Goal: Communication & Community: Answer question/provide support

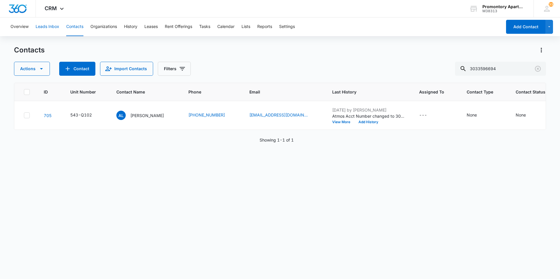
click at [57, 25] on button "Leads Inbox" at bounding box center [48, 26] width 24 height 19
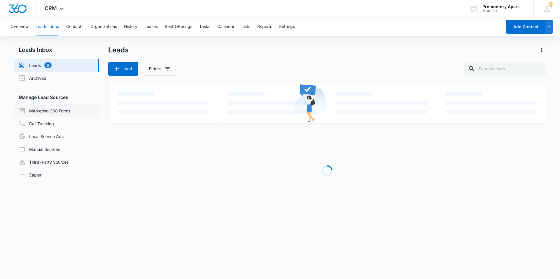
click at [51, 109] on link "Marketing 360 Forms" at bounding box center [45, 110] width 52 height 7
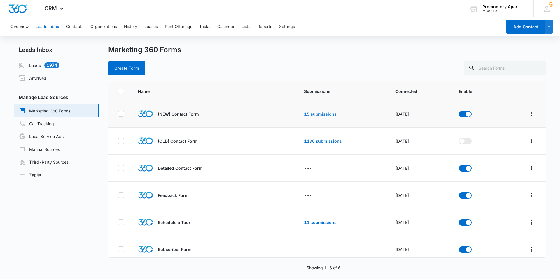
click at [325, 113] on link "15 submissions" at bounding box center [320, 114] width 32 height 5
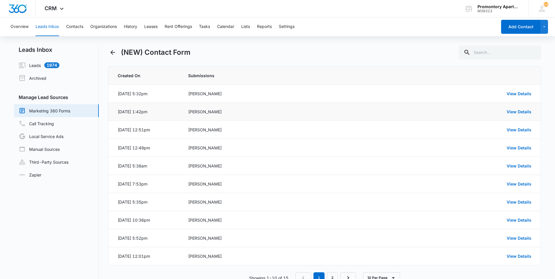
click at [516, 114] on div "View Details" at bounding box center [456, 112] width 151 height 6
click at [514, 111] on link "View Details" at bounding box center [519, 111] width 25 height 5
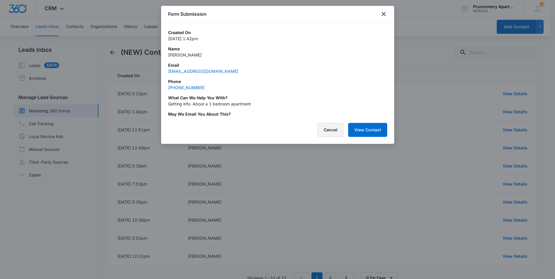
click at [337, 132] on button "Cancel" at bounding box center [331, 130] width 26 height 14
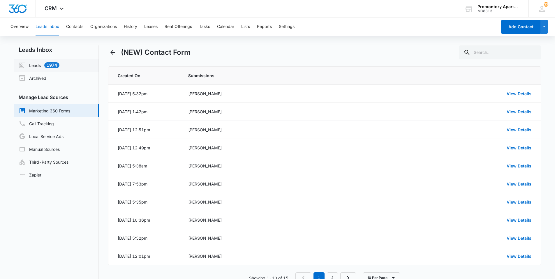
click at [59, 66] on link "Leads 1974" at bounding box center [39, 65] width 41 height 7
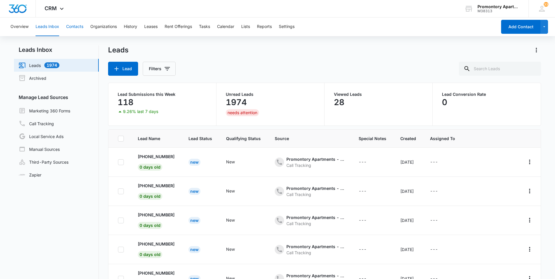
click at [67, 30] on button "Contacts" at bounding box center [74, 26] width 17 height 19
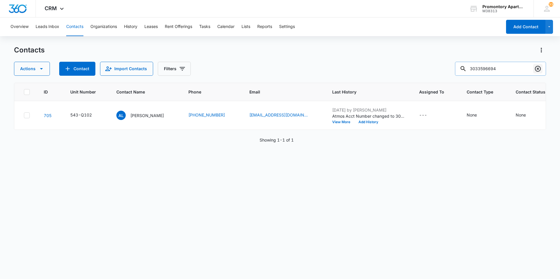
click at [535, 70] on icon "Clear" at bounding box center [538, 69] width 6 height 6
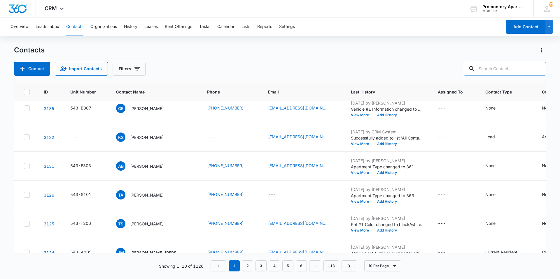
scroll to position [141, 0]
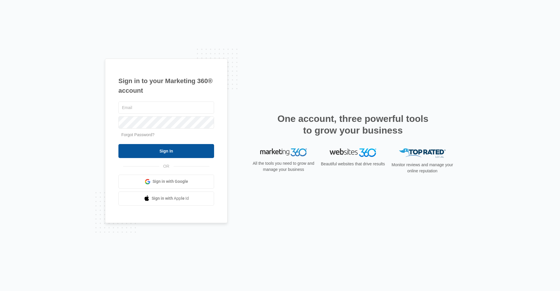
type input "[EMAIL_ADDRESS][DOMAIN_NAME]"
click at [172, 153] on input "Sign In" at bounding box center [166, 151] width 96 height 14
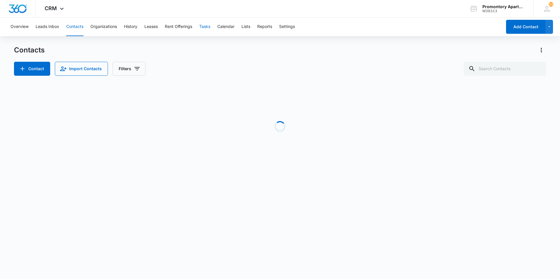
click at [203, 27] on button "Tasks" at bounding box center [204, 26] width 11 height 19
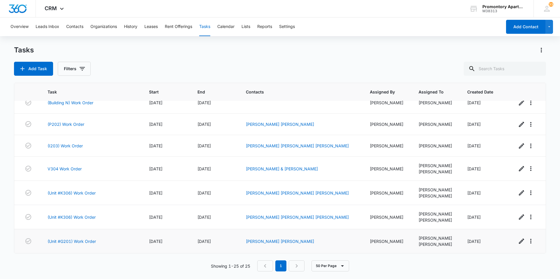
scroll to position [421, 0]
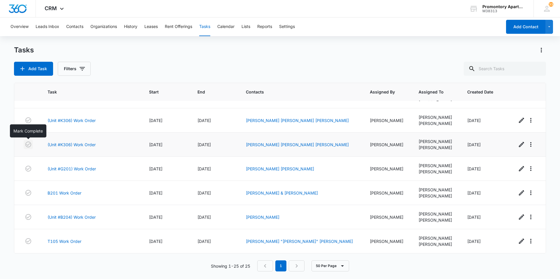
click at [29, 143] on icon "button" at bounding box center [28, 144] width 7 height 7
click at [85, 170] on link "(Unit #G201) Work Order" at bounding box center [72, 169] width 48 height 6
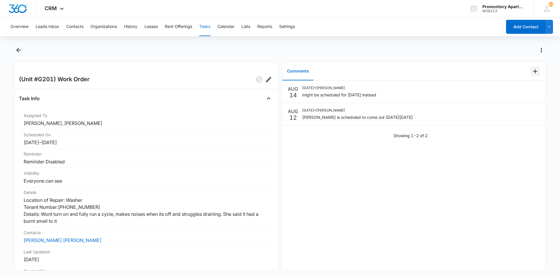
click at [532, 72] on icon "Add Comment" at bounding box center [535, 71] width 7 height 7
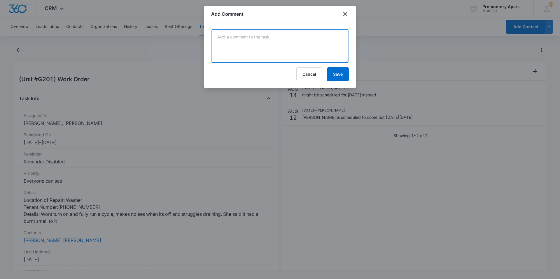
click at [221, 43] on textarea at bounding box center [280, 45] width 138 height 33
type textarea "N"
type textarea "unit needs a drain pump and a computer board, hopefully coming back tomorrow 8/…"
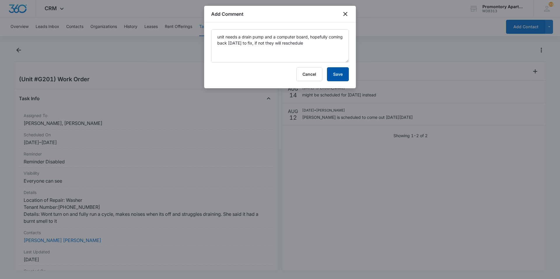
click at [332, 72] on button "Save" at bounding box center [338, 74] width 22 height 14
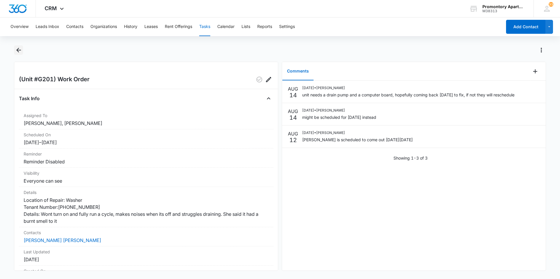
click at [22, 51] on button "Back" at bounding box center [18, 49] width 9 height 9
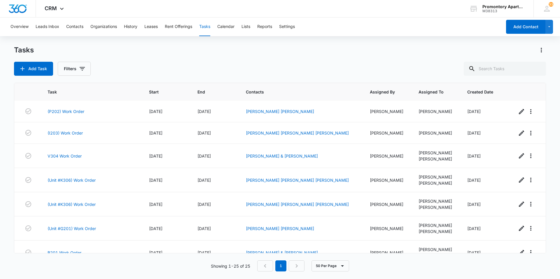
scroll to position [421, 0]
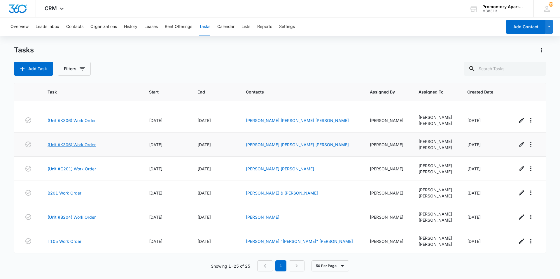
click at [71, 144] on link "(Unit #K306) Work Order" at bounding box center [72, 145] width 48 height 6
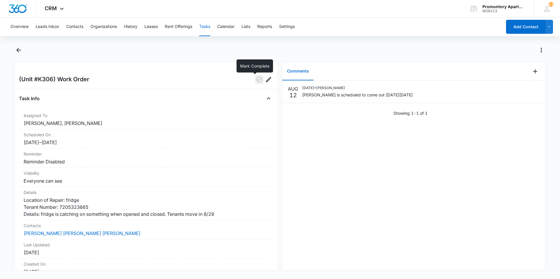
click at [256, 82] on icon "button" at bounding box center [259, 79] width 7 height 7
click at [20, 51] on icon "Back" at bounding box center [18, 50] width 7 height 7
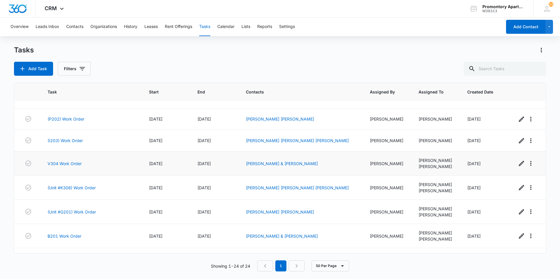
scroll to position [339, 0]
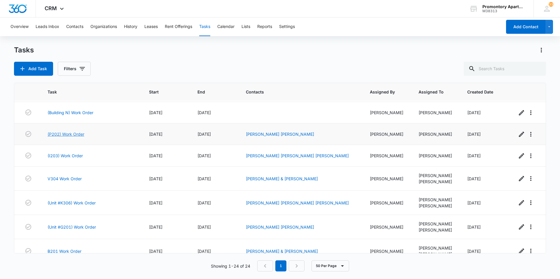
click at [73, 133] on link "(P202) Work Order" at bounding box center [66, 134] width 37 height 6
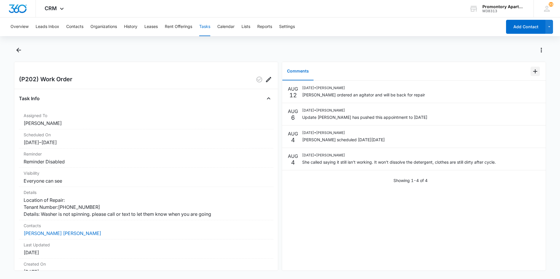
click at [532, 72] on icon "Add Comment" at bounding box center [535, 71] width 7 height 7
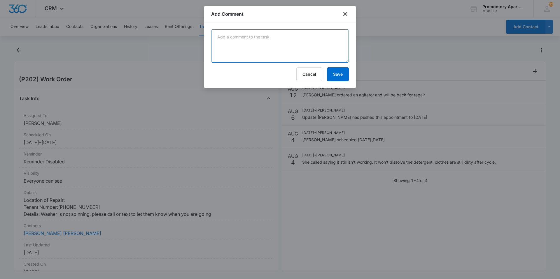
click at [299, 45] on textarea at bounding box center [280, 45] width 138 height 33
type textarea "agitator installed"
click at [333, 72] on button "Save" at bounding box center [338, 74] width 22 height 14
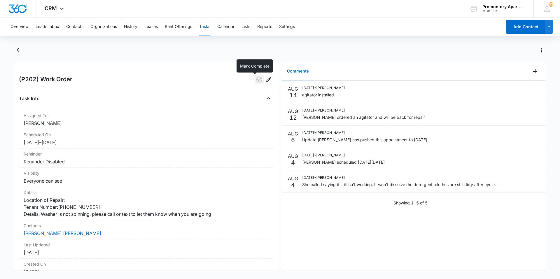
click at [256, 80] on icon "button" at bounding box center [259, 79] width 7 height 7
click at [22, 51] on button "Back" at bounding box center [18, 49] width 9 height 9
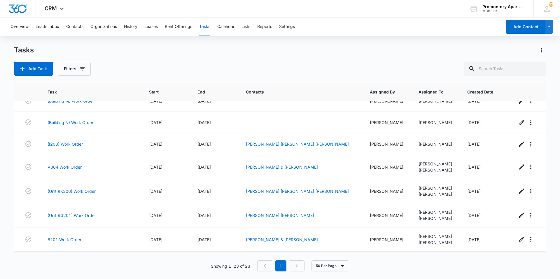
scroll to position [375, 0]
